Goal: Transaction & Acquisition: Obtain resource

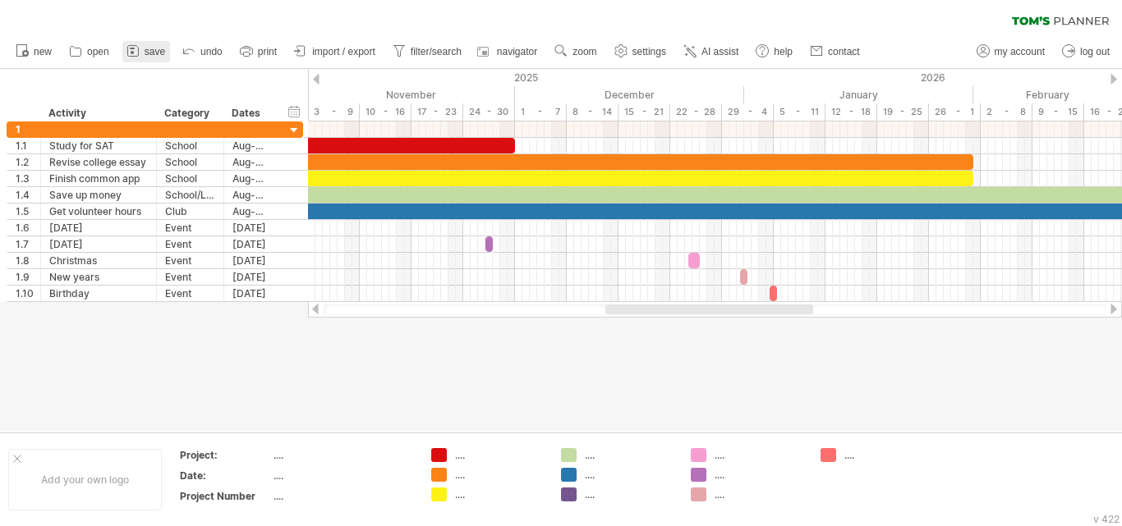
click at [145, 53] on span "save" at bounding box center [155, 51] width 21 height 11
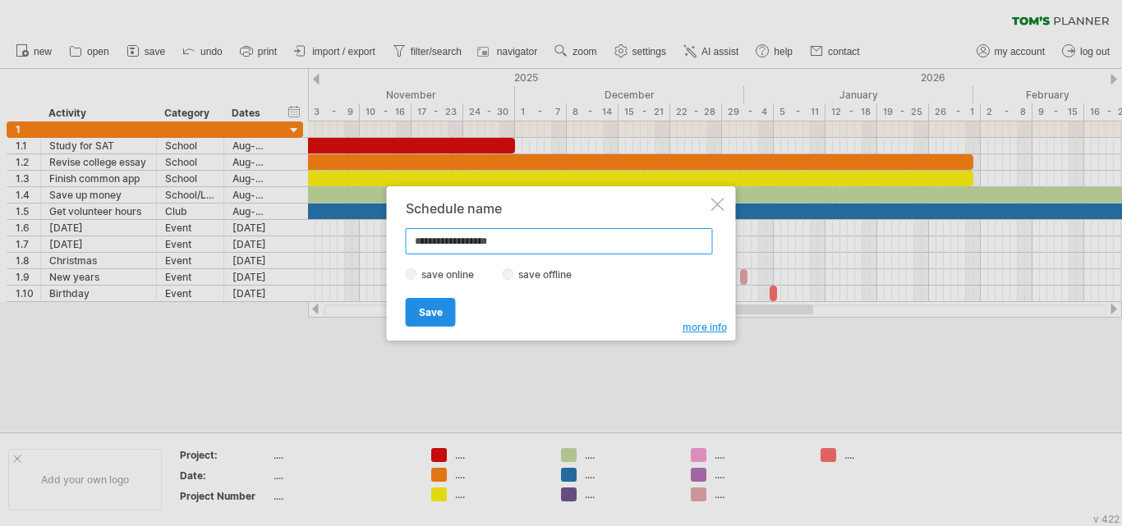
type input "**********"
click at [434, 315] on span "Save" at bounding box center [431, 312] width 24 height 12
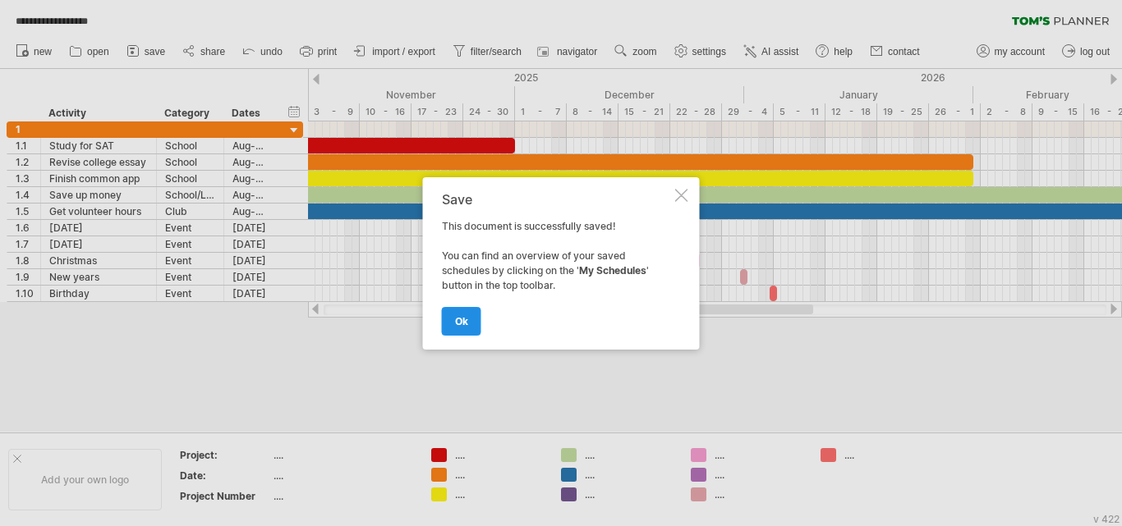
click at [458, 319] on span "ok" at bounding box center [461, 321] width 13 height 12
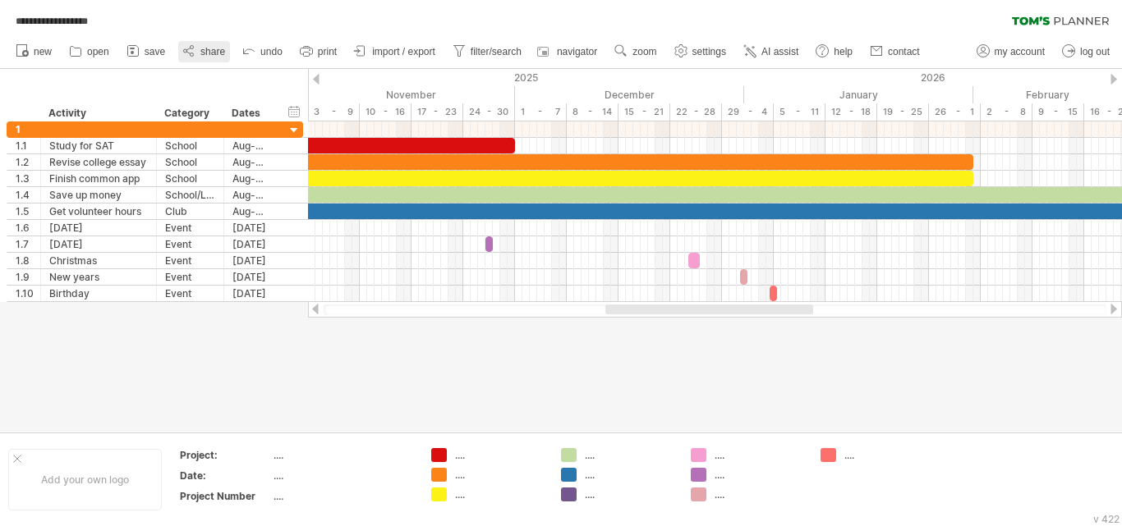
click at [222, 54] on span "share" at bounding box center [212, 51] width 25 height 11
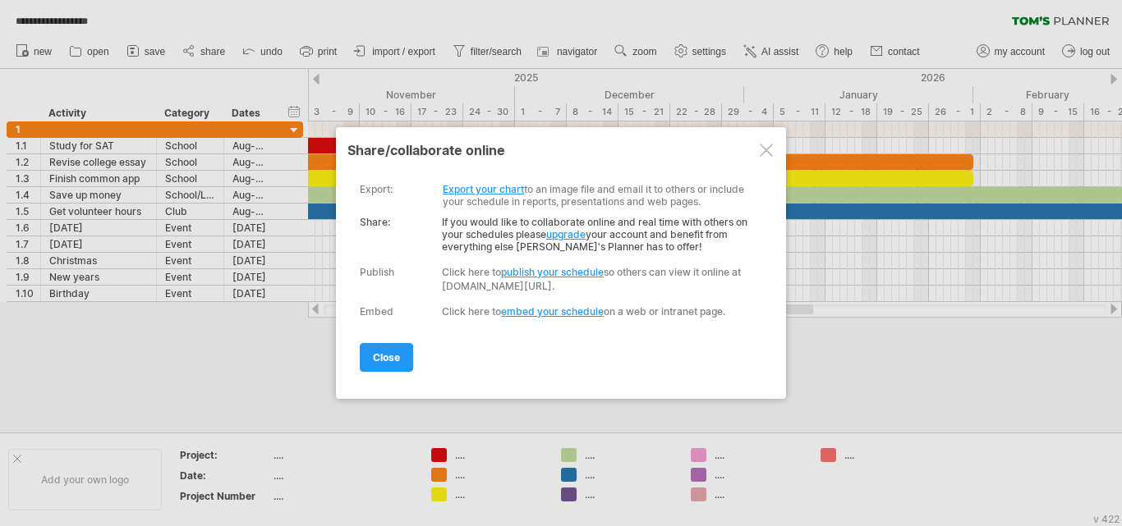
click at [494, 192] on link "Export your chart" at bounding box center [483, 189] width 81 height 12
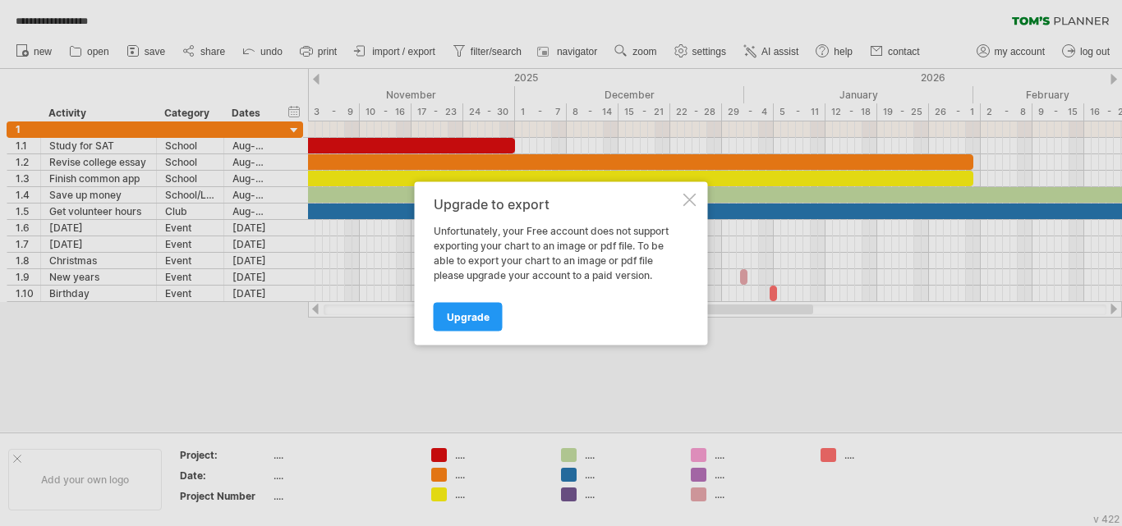
click at [686, 201] on div at bounding box center [689, 199] width 13 height 13
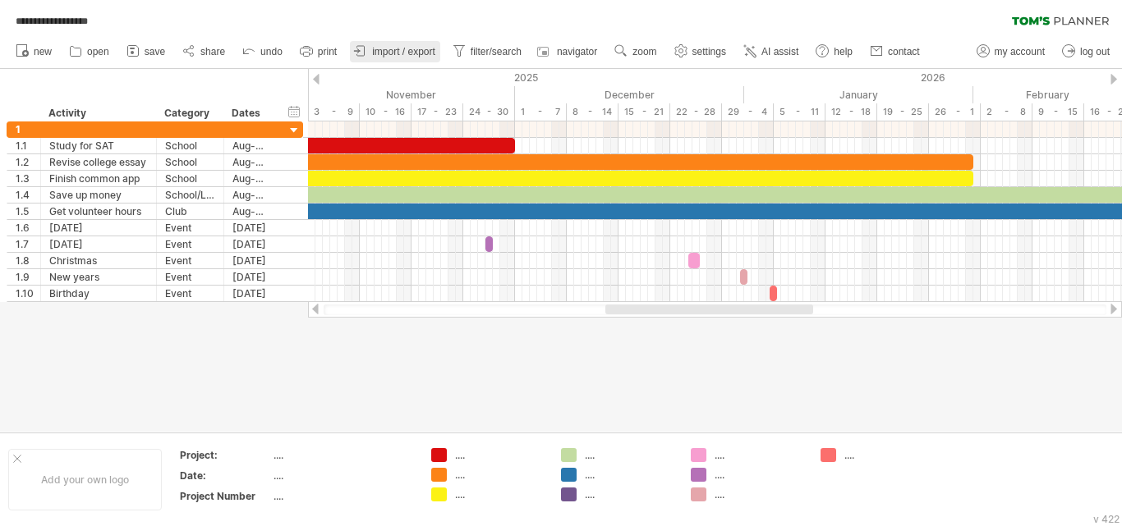
click at [416, 46] on span "import / export" at bounding box center [403, 51] width 63 height 11
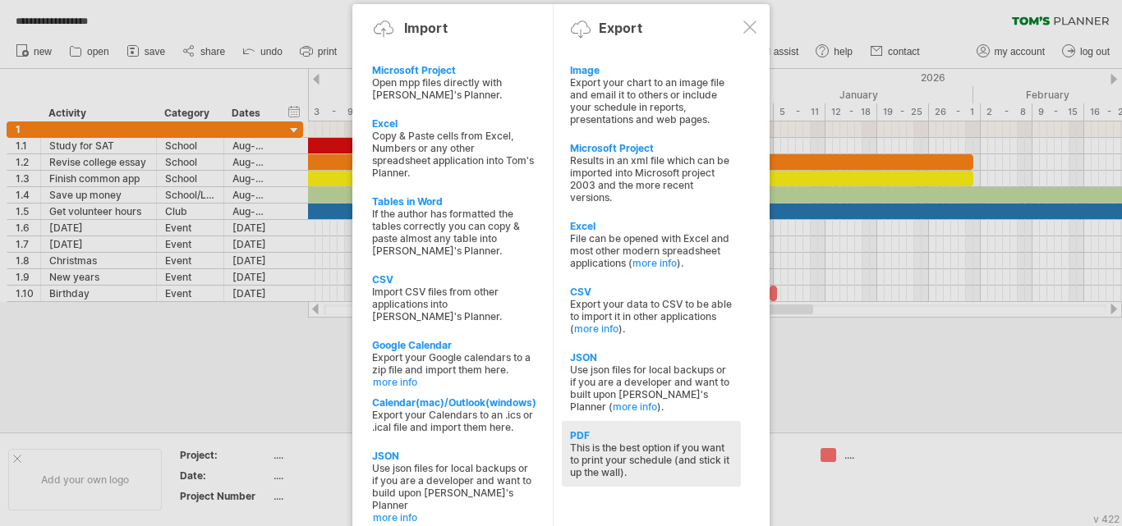
click at [624, 448] on div "This is the best option if you want to print your schedule (and stick it up the…" at bounding box center [651, 460] width 163 height 37
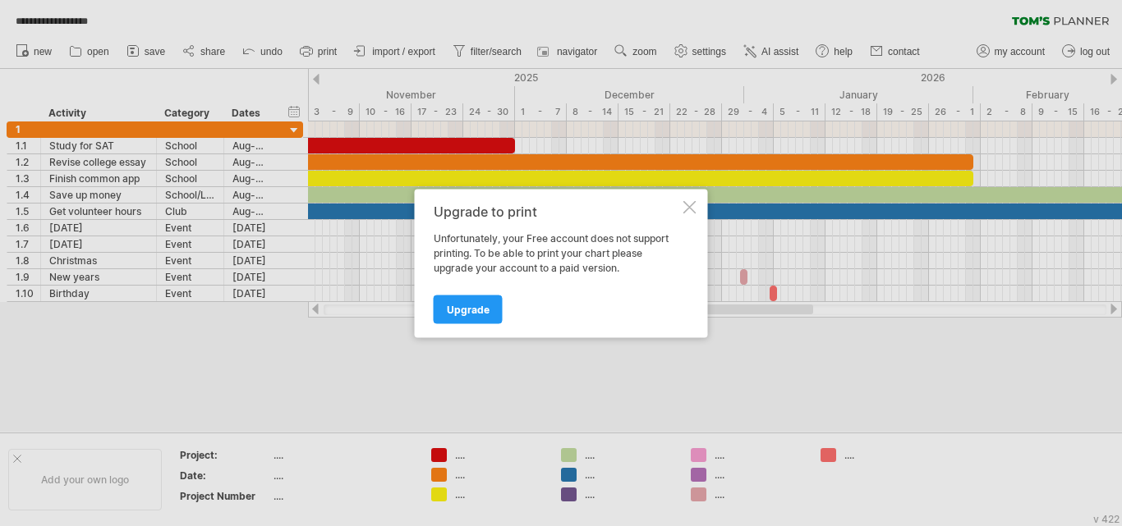
click at [687, 200] on div "Upgrade to print Unfortunately, your Free account does not support printing. To…" at bounding box center [561, 263] width 293 height 149
click at [692, 213] on div at bounding box center [689, 206] width 13 height 13
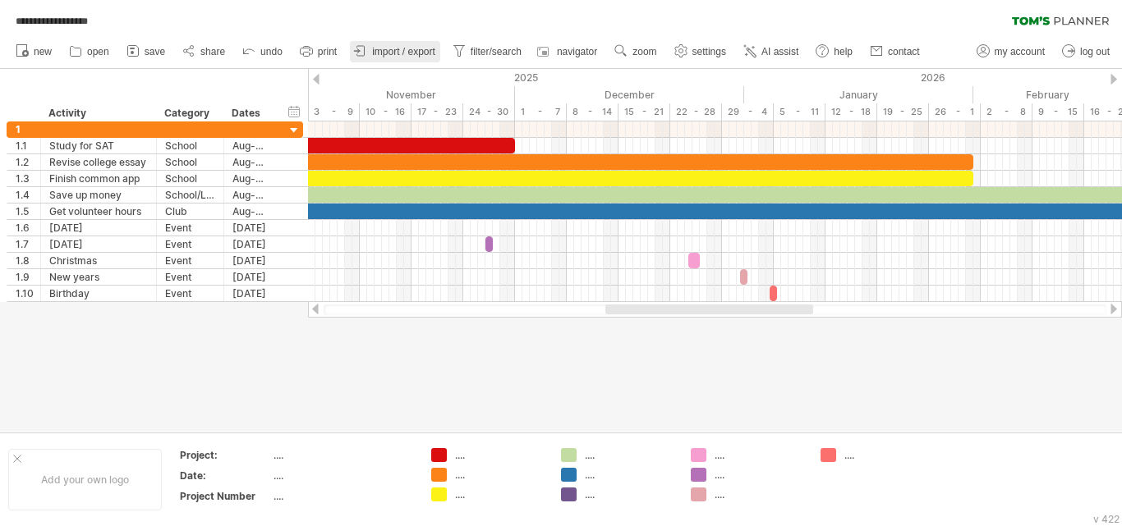
click at [388, 44] on link "import / export" at bounding box center [395, 51] width 90 height 21
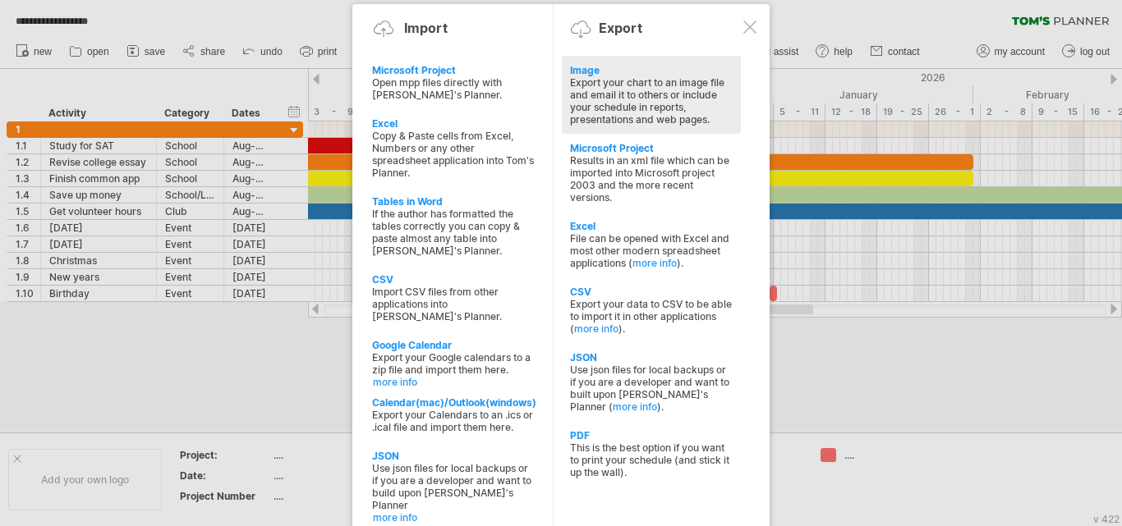
click at [673, 117] on div "Export your chart to an image file and email it to others or include your sched…" at bounding box center [651, 100] width 163 height 49
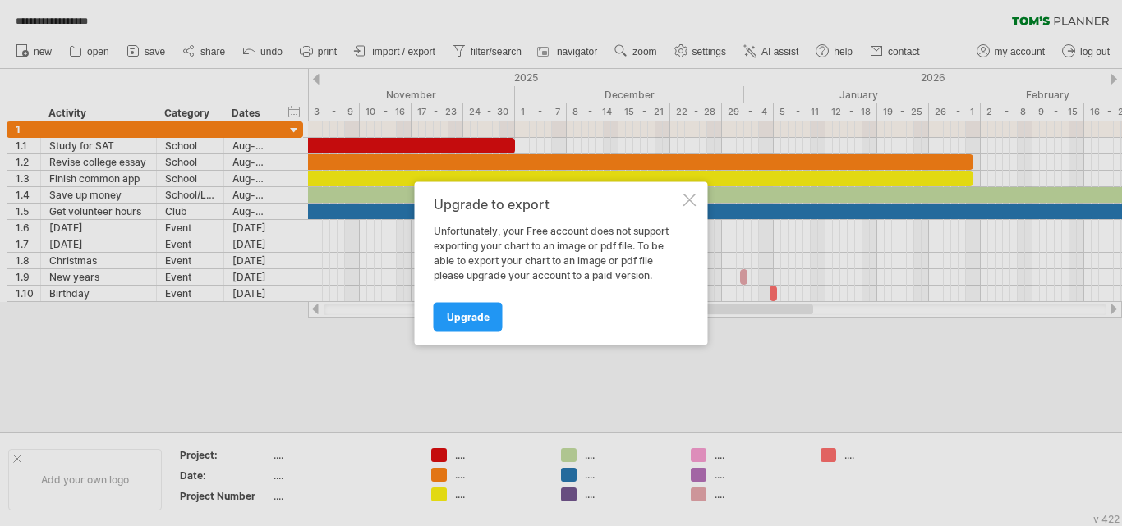
click at [685, 210] on div "Upgrade to export Unfortunately, your Free account does not support exporting y…" at bounding box center [561, 263] width 293 height 163
click at [687, 198] on div at bounding box center [689, 199] width 13 height 13
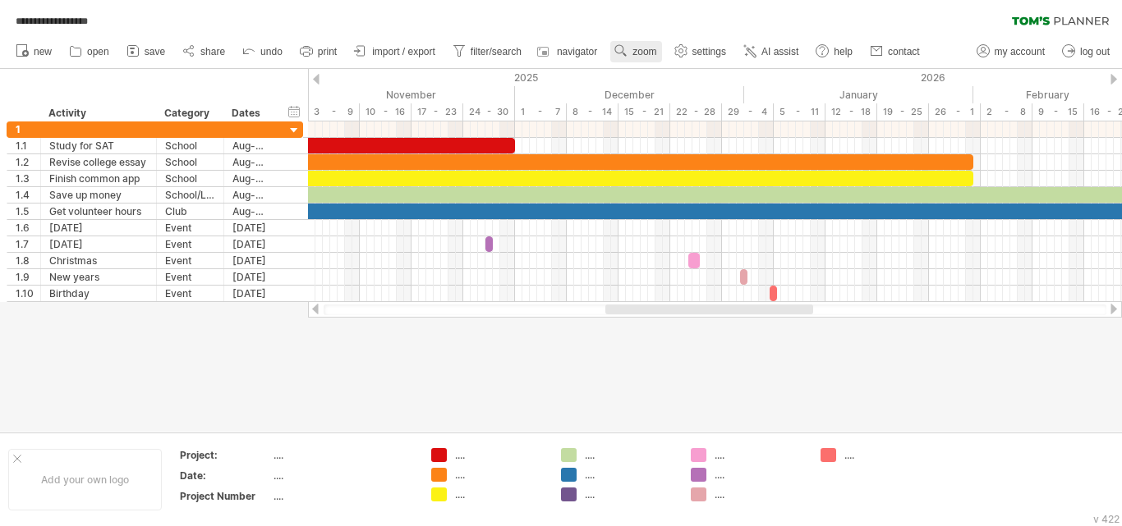
click at [644, 56] on span "zoom" at bounding box center [644, 51] width 24 height 11
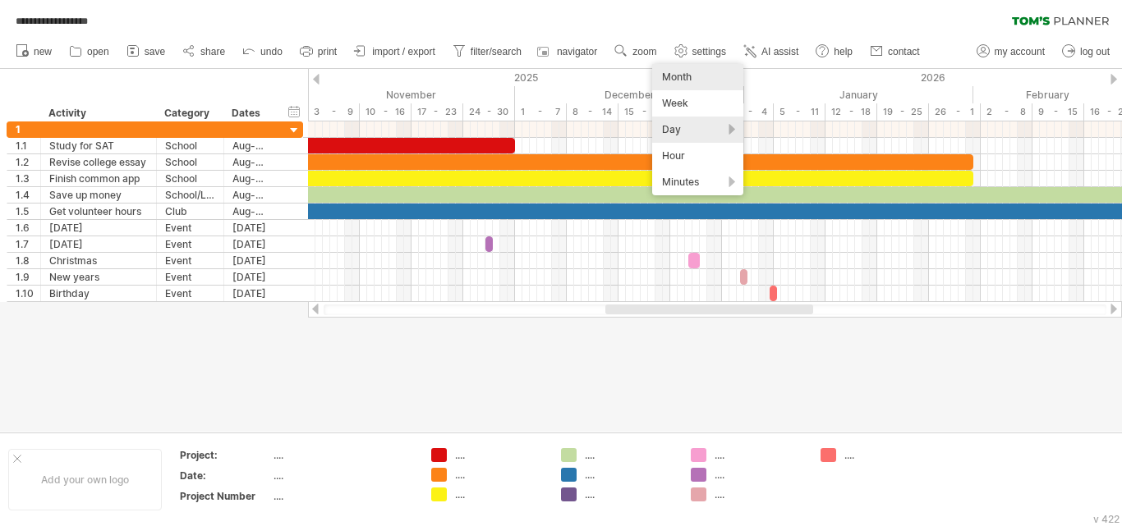
click at [699, 74] on div "Month" at bounding box center [697, 77] width 91 height 26
